Goal: Task Accomplishment & Management: Use online tool/utility

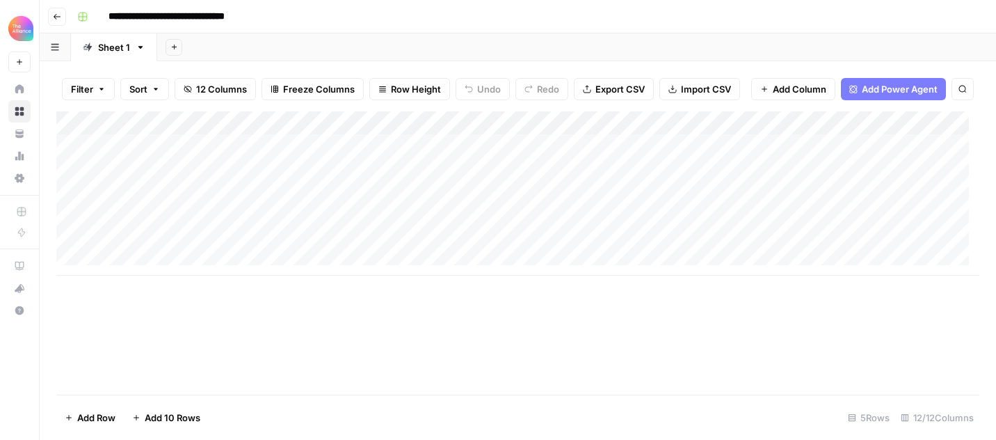
click at [264, 142] on div "Add Column" at bounding box center [517, 193] width 923 height 164
click at [265, 143] on div "Add Column" at bounding box center [517, 193] width 923 height 164
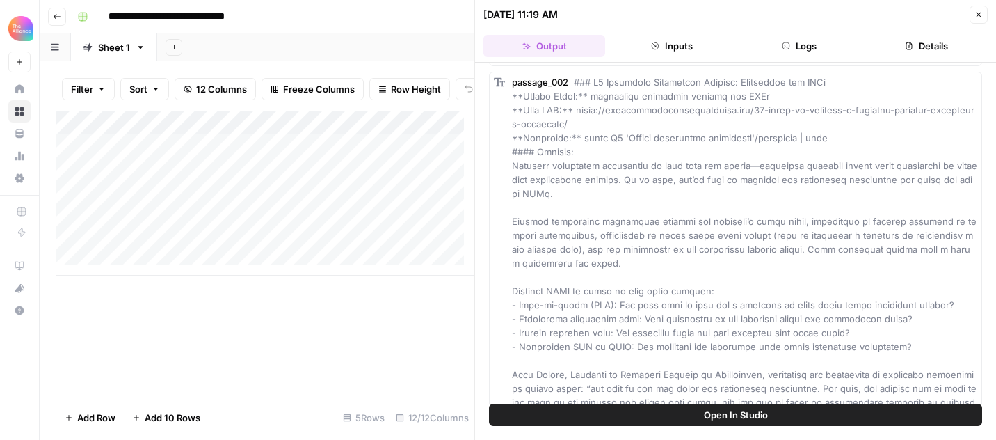
scroll to position [337, 0]
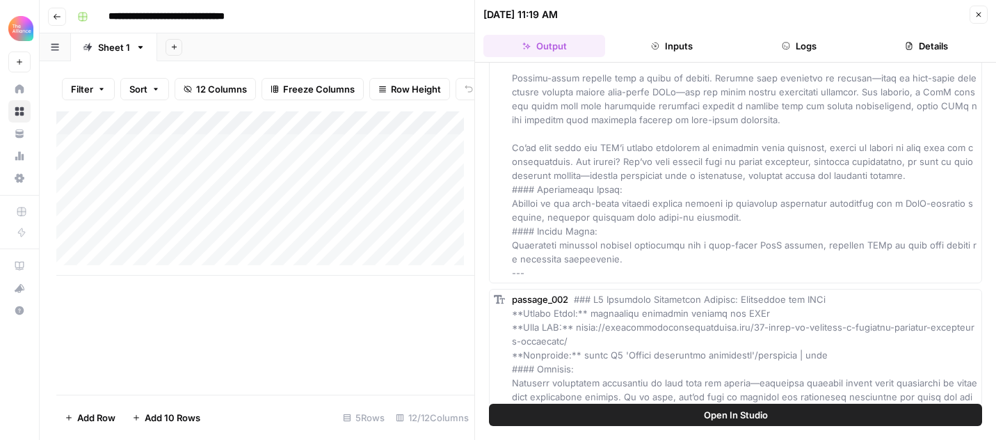
click at [689, 46] on button "Inputs" at bounding box center [672, 46] width 122 height 22
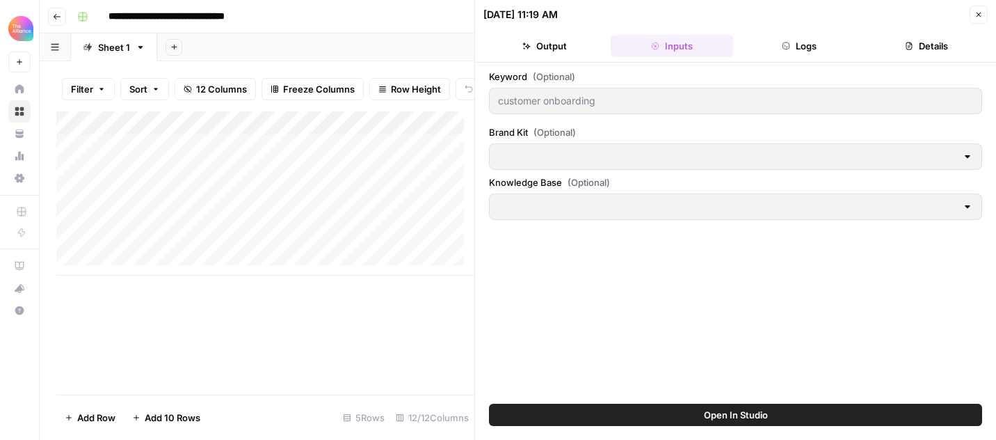
type input "Keynotes (CSC)"
type input "Customer Success Collective"
drag, startPoint x: 974, startPoint y: 18, endPoint x: 694, endPoint y: 47, distance: 281.8
click at [974, 19] on button "Close" at bounding box center [979, 15] width 18 height 18
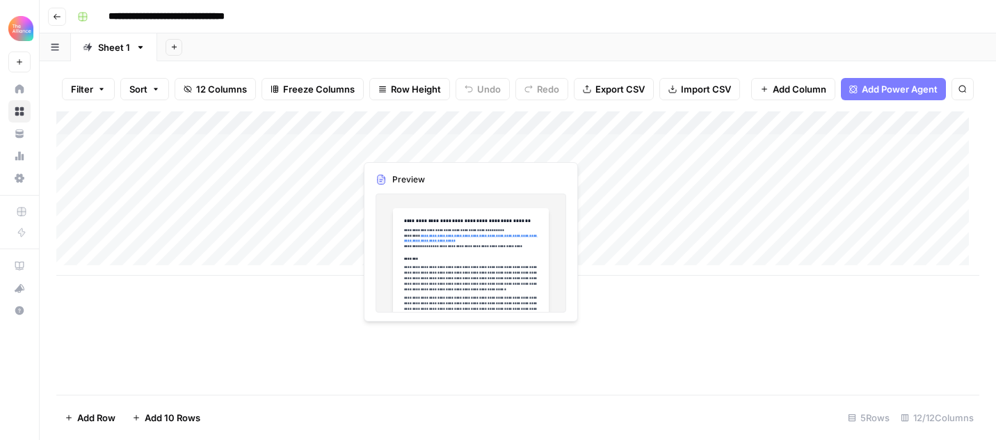
click at [399, 147] on div "Add Column" at bounding box center [517, 193] width 923 height 164
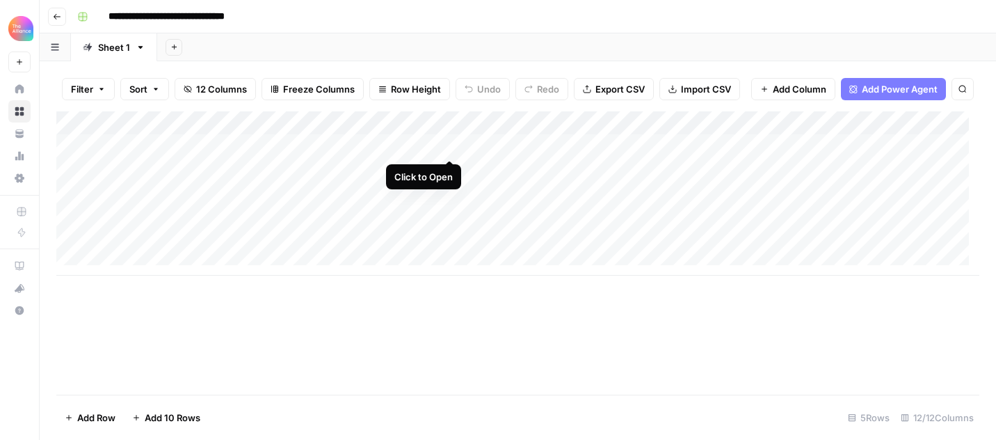
click at [449, 142] on div "Add Column" at bounding box center [517, 193] width 923 height 164
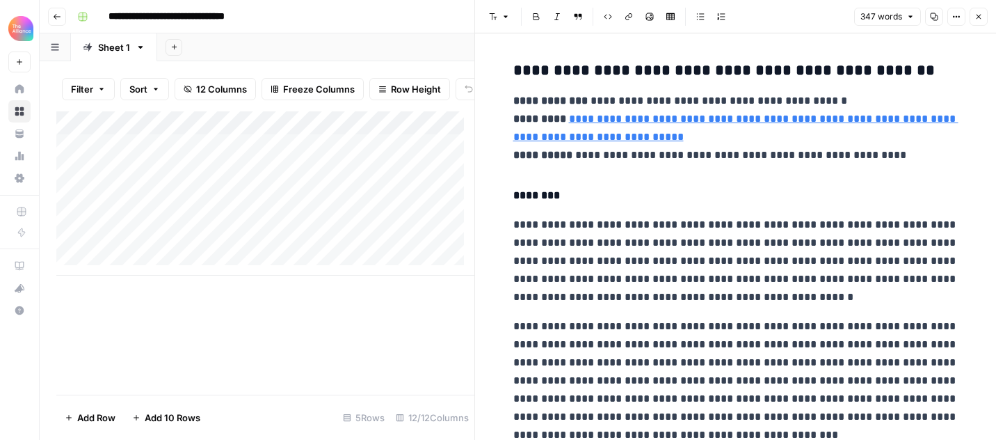
click at [981, 21] on button "Close" at bounding box center [979, 17] width 18 height 18
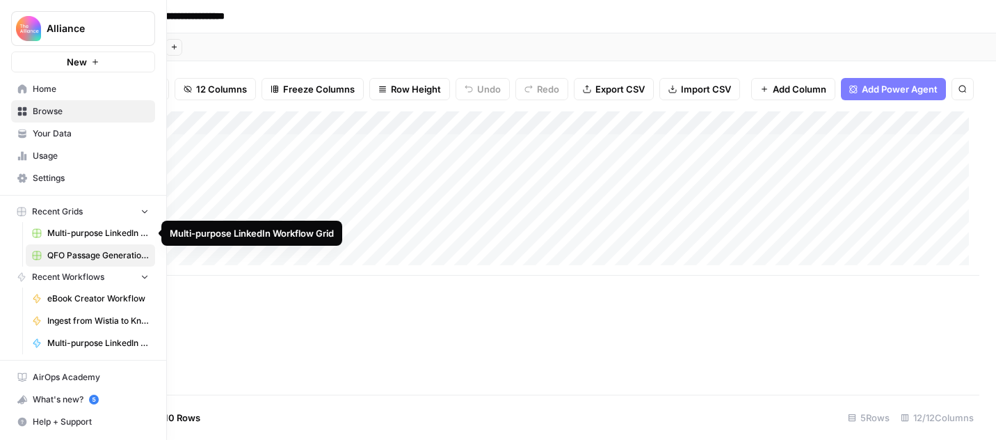
click at [107, 227] on span "Multi-purpose LinkedIn Workflow Grid" at bounding box center [98, 233] width 102 height 13
